Goal: Task Accomplishment & Management: Use online tool/utility

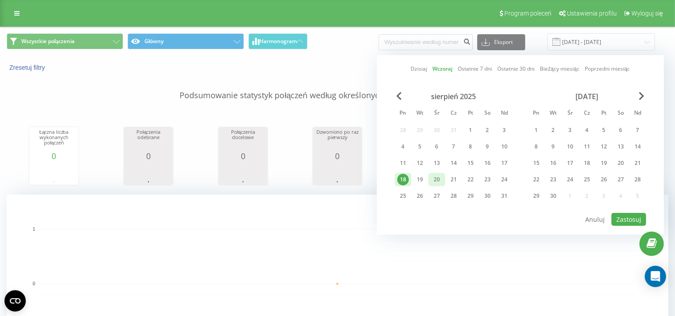
click at [437, 180] on div "20" at bounding box center [437, 180] width 12 height 12
click at [638, 218] on button "Zastosuj" at bounding box center [629, 219] width 35 height 13
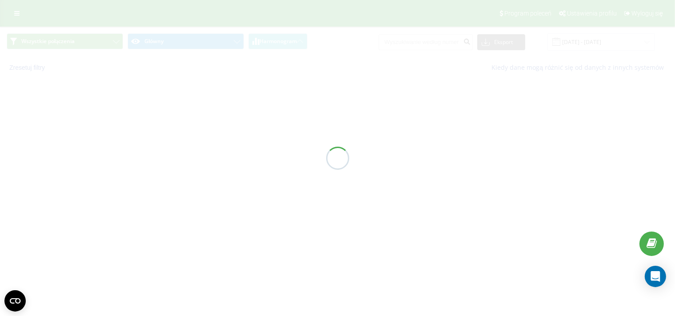
type input "[DATE] - [DATE]"
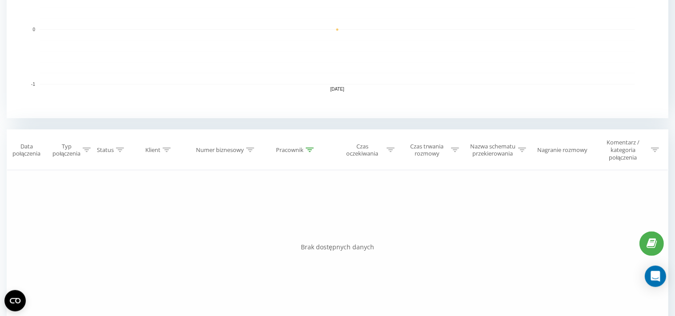
scroll to position [255, 0]
click at [310, 149] on icon at bounding box center [310, 149] width 8 height 4
drag, startPoint x: 300, startPoint y: 215, endPoint x: 229, endPoint y: 215, distance: 71.1
click at [257, 215] on input "[PERSON_NAME]" at bounding box center [296, 217] width 78 height 16
type input "[PERSON_NAME]"
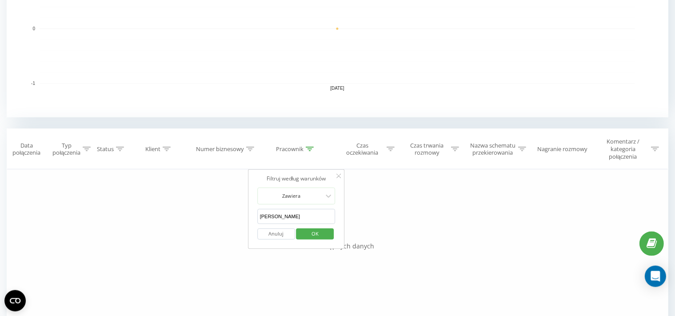
click at [315, 233] on span "OK" at bounding box center [315, 234] width 25 height 14
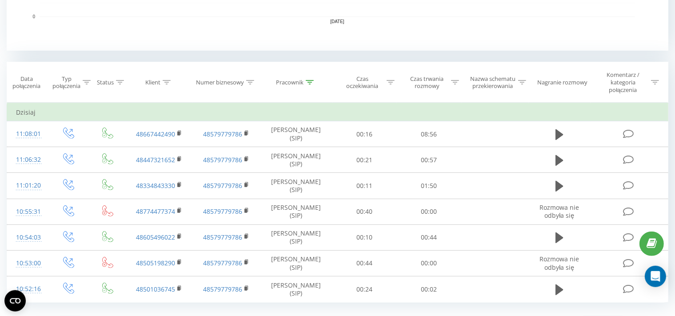
scroll to position [323, 0]
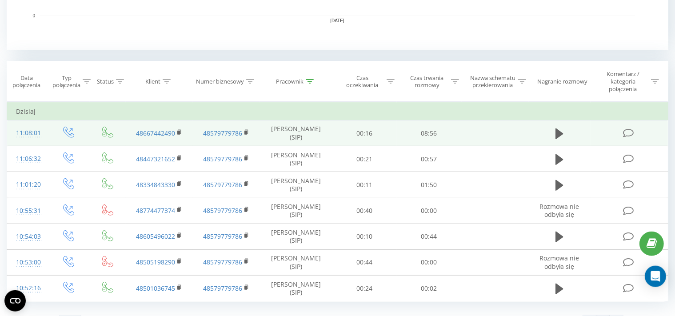
click at [630, 136] on icon at bounding box center [628, 133] width 11 height 9
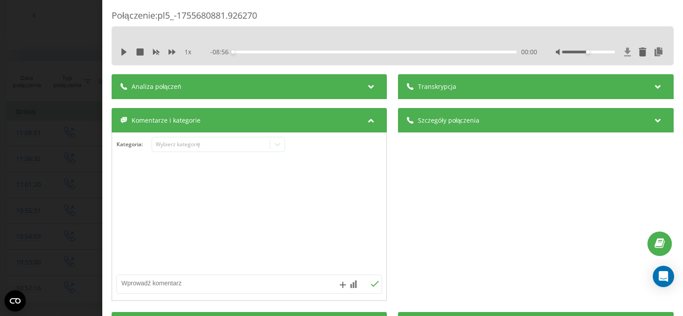
click at [624, 50] on icon at bounding box center [627, 52] width 7 height 8
click at [54, 162] on div "Połączenie : pl5_-1755680881.926270 1 x - 08:56 00:00 00:00 Transkrypcja Aby mó…" at bounding box center [341, 158] width 683 height 316
